Goal: Obtain resource: Obtain resource

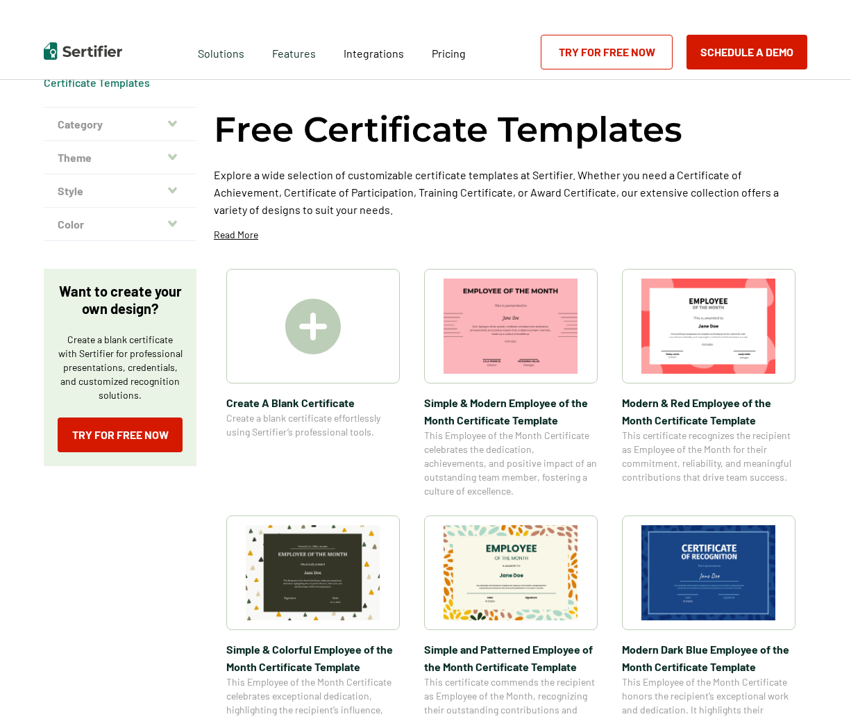
scroll to position [94, 0]
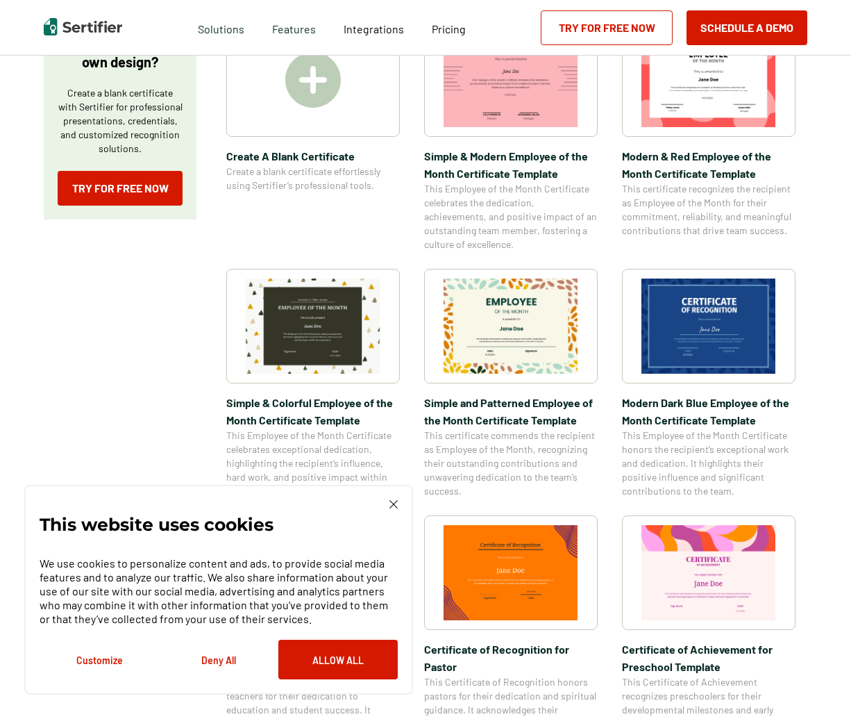
scroll to position [290, 0]
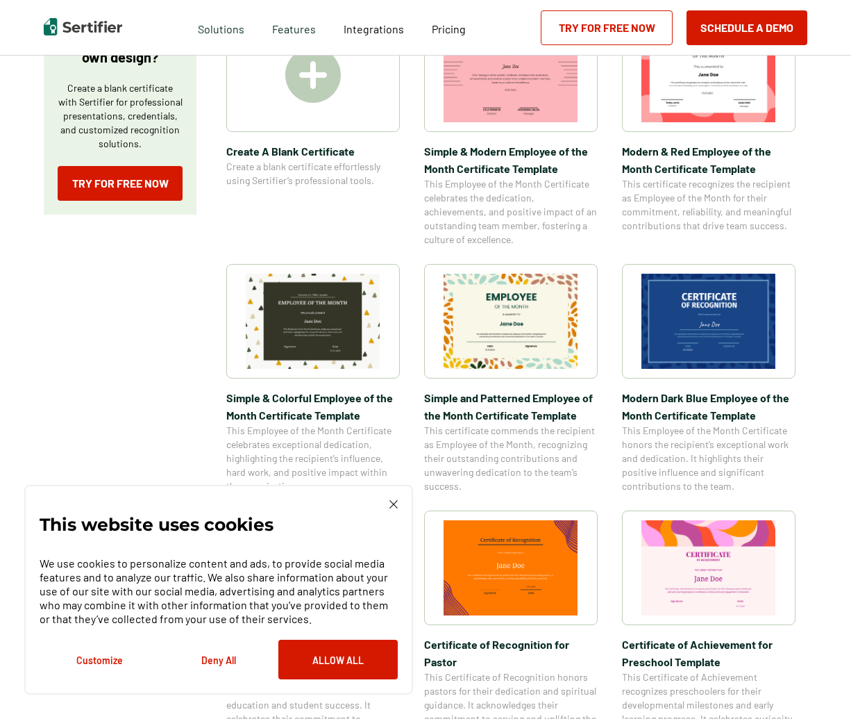
click at [399, 504] on div "This website uses cookies We use cookies to personalize content and ads, to pro…" at bounding box center [218, 590] width 389 height 210
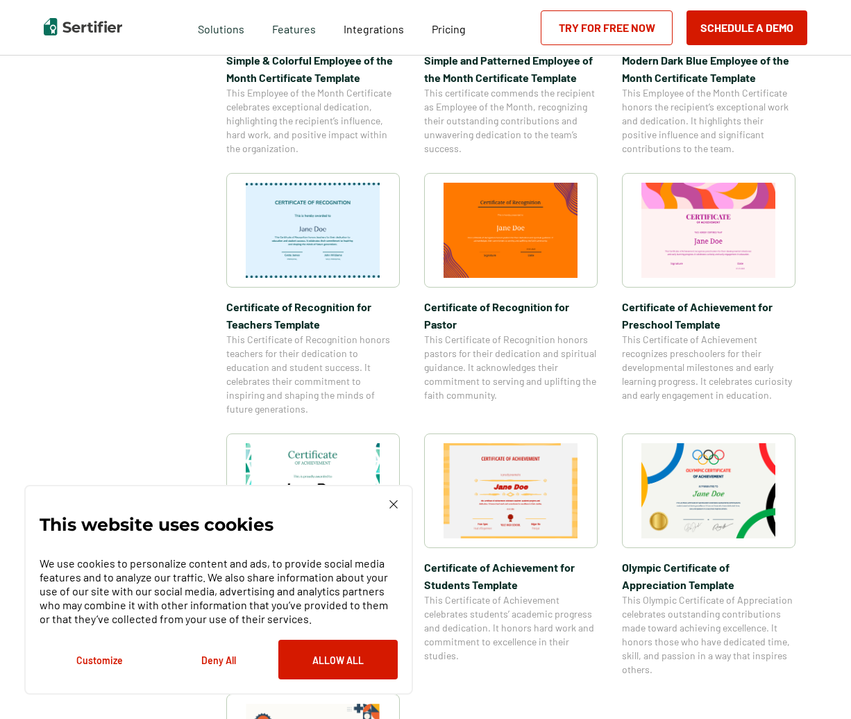
scroll to position [635, 0]
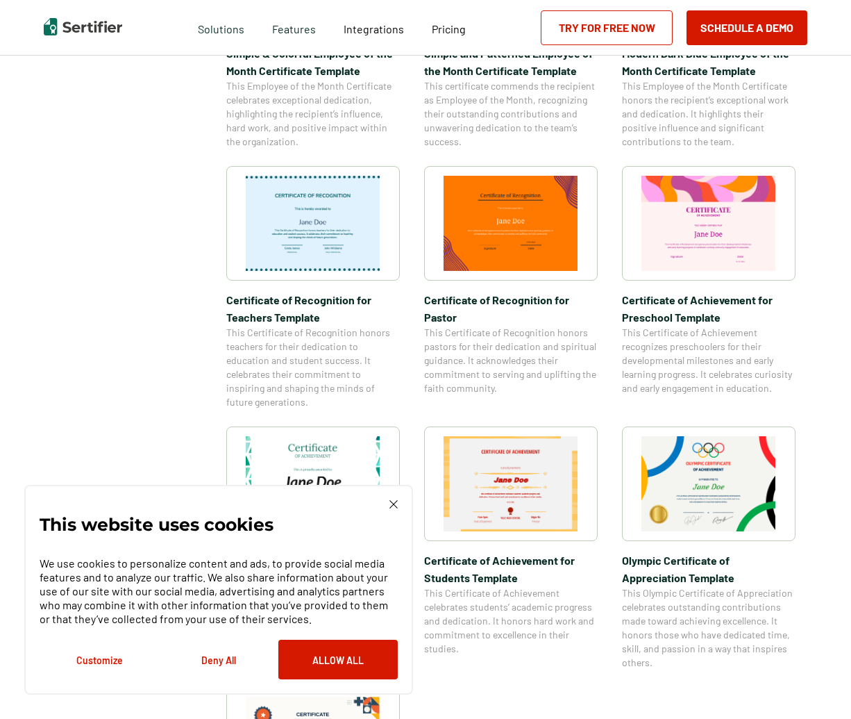
click at [388, 497] on div "This website uses cookies We use cookies to personalize content and ads, to pro…" at bounding box center [218, 590] width 389 height 210
click at [386, 501] on div "This website uses cookies We use cookies to personalize content and ads, to pro…" at bounding box center [219, 589] width 358 height 179
click at [390, 501] on img at bounding box center [394, 504] width 8 height 8
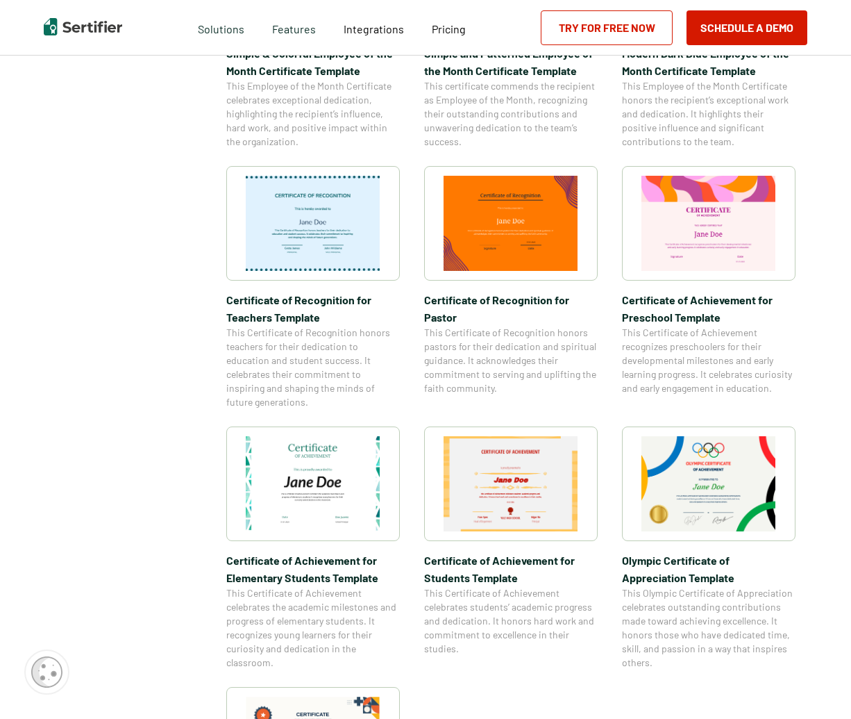
click at [554, 479] on img at bounding box center [511, 483] width 135 height 95
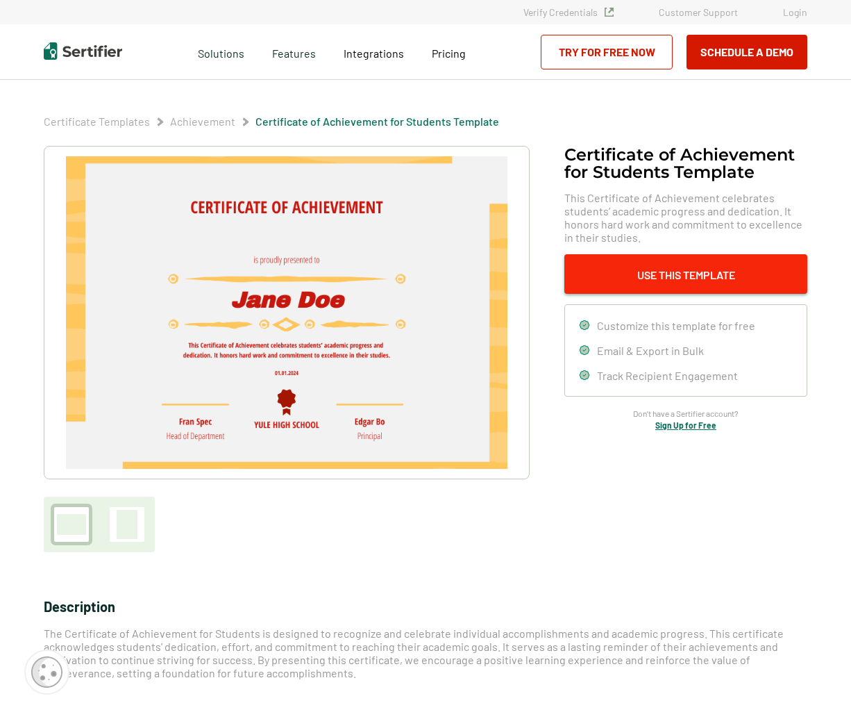
click at [722, 270] on button "Use This Template" at bounding box center [686, 274] width 243 height 40
